Goal: Task Accomplishment & Management: Manage account settings

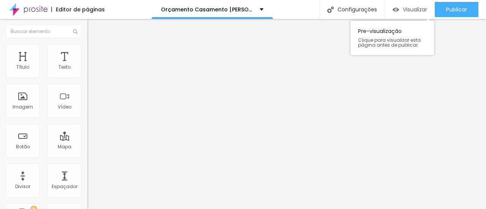
click at [406, 8] on span "Visualizar" at bounding box center [415, 9] width 24 height 6
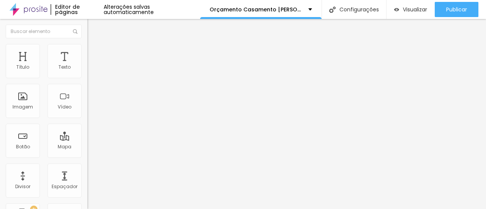
click at [94, 53] on span "Avançado" at bounding box center [106, 56] width 25 height 6
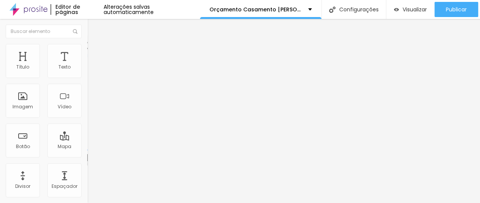
click at [94, 45] on span "Conteúdo" at bounding box center [106, 41] width 24 height 6
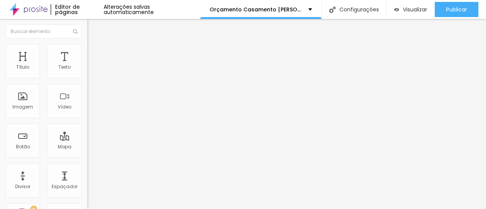
click at [92, 71] on input "[DATE] 17:00" at bounding box center [109, 68] width 34 height 8
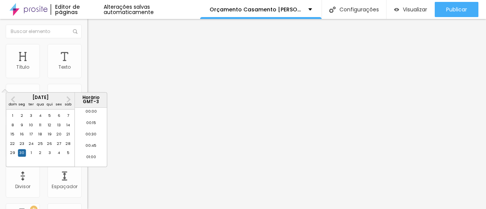
scroll to position [750, 0]
click at [68, 100] on span "Next Month" at bounding box center [68, 99] width 0 height 9
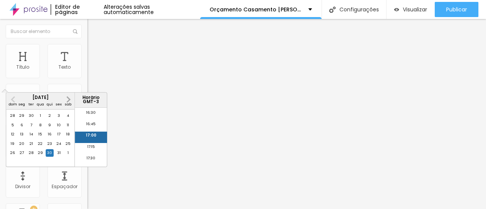
click at [68, 100] on span "Next Month" at bounding box center [68, 99] width 0 height 9
click at [39, 157] on div "31" at bounding box center [40, 153] width 8 height 8
type input "[DATE] 17:00"
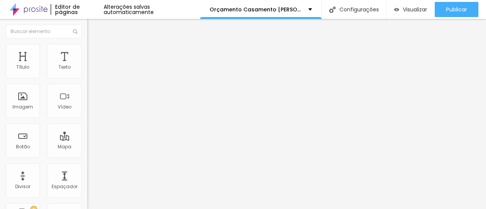
click at [92, 71] on input "[DATE] 17:00" at bounding box center [109, 68] width 34 height 8
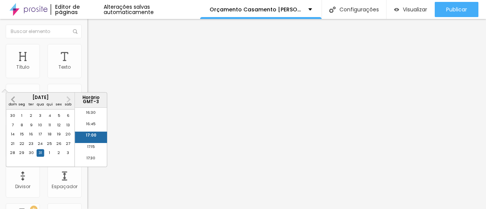
click at [12, 101] on button "Previous Month" at bounding box center [13, 99] width 12 height 12
click at [29, 157] on div "30" at bounding box center [31, 153] width 8 height 8
type input "[DATE] 17:00"
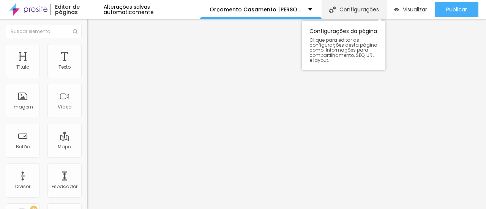
click at [351, 10] on div "Configurações" at bounding box center [353, 9] width 65 height 19
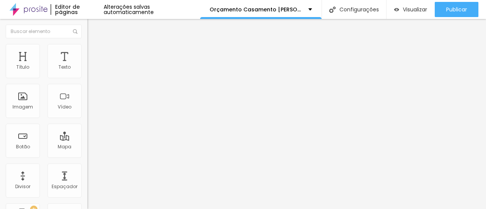
type input "/orcamento-de-casamento-[PERSON_NAME]-fotografias_25_2026"
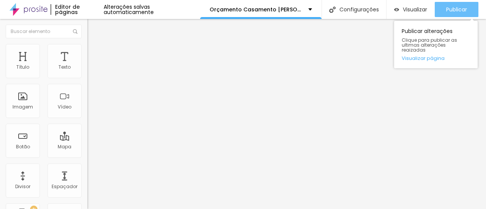
click at [452, 9] on span "Publicar" at bounding box center [456, 9] width 21 height 6
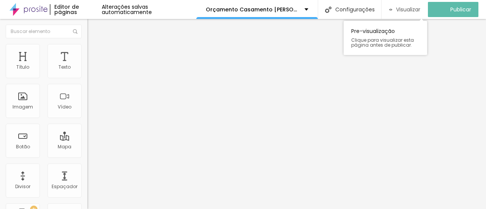
click at [411, 9] on span "Visualizar" at bounding box center [408, 9] width 24 height 6
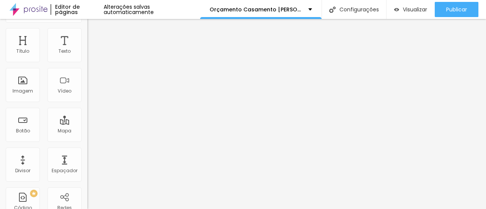
scroll to position [25, 0]
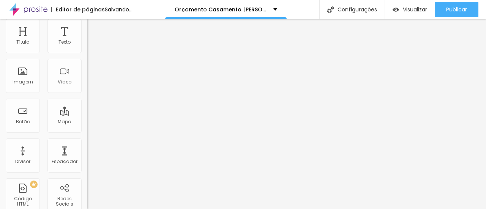
click at [87, 118] on div "Link" at bounding box center [130, 116] width 87 height 5
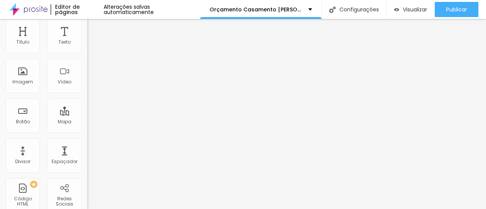
click at [87, 131] on input "text" at bounding box center [132, 127] width 91 height 8
paste input "[URL][DOMAIN_NAME]"
type input "[URL][DOMAIN_NAME]"
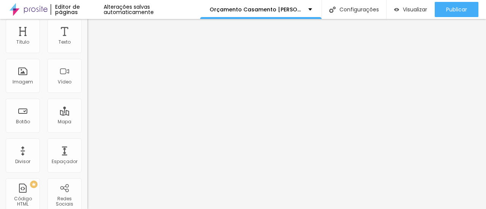
click at [87, 148] on div "Trocar imagem Descrição da imagem (Alt) Alinhamento Proporção Original Cinema 1…" at bounding box center [130, 91] width 87 height 114
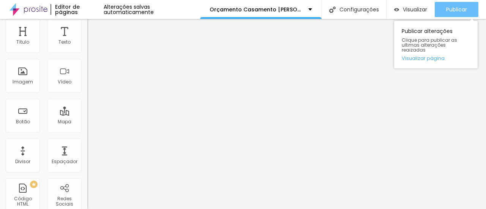
click at [461, 7] on span "Publicar" at bounding box center [456, 9] width 21 height 6
click at [455, 6] on span "Publicar" at bounding box center [456, 9] width 21 height 6
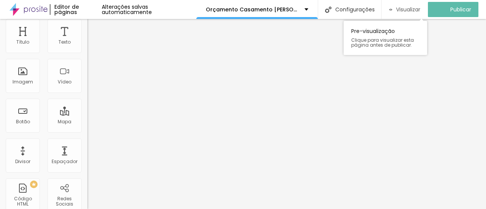
click at [407, 12] on span "Visualizar" at bounding box center [408, 9] width 24 height 6
